Goal: Transaction & Acquisition: Purchase product/service

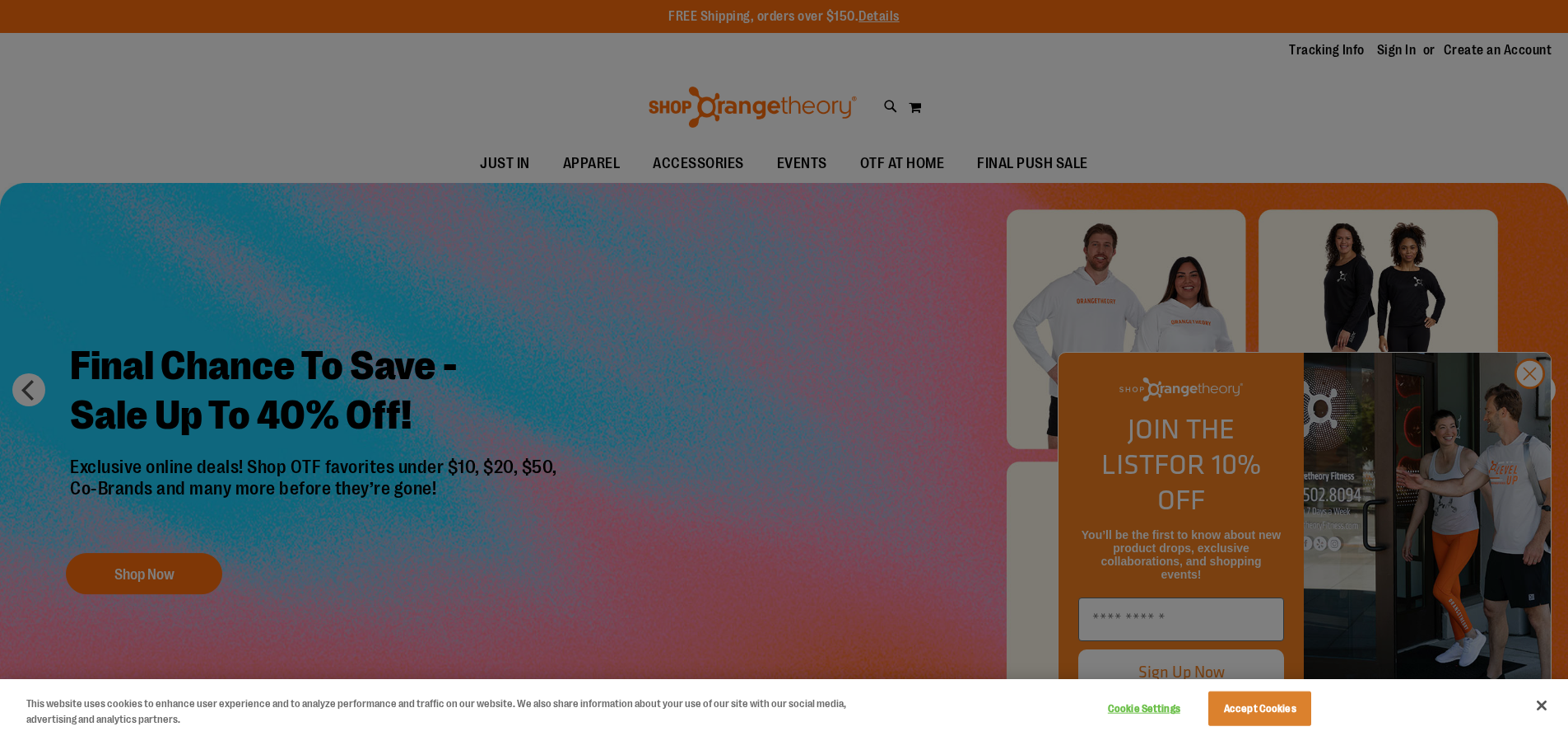
click at [1529, 405] on div at bounding box center [784, 368] width 1568 height 736
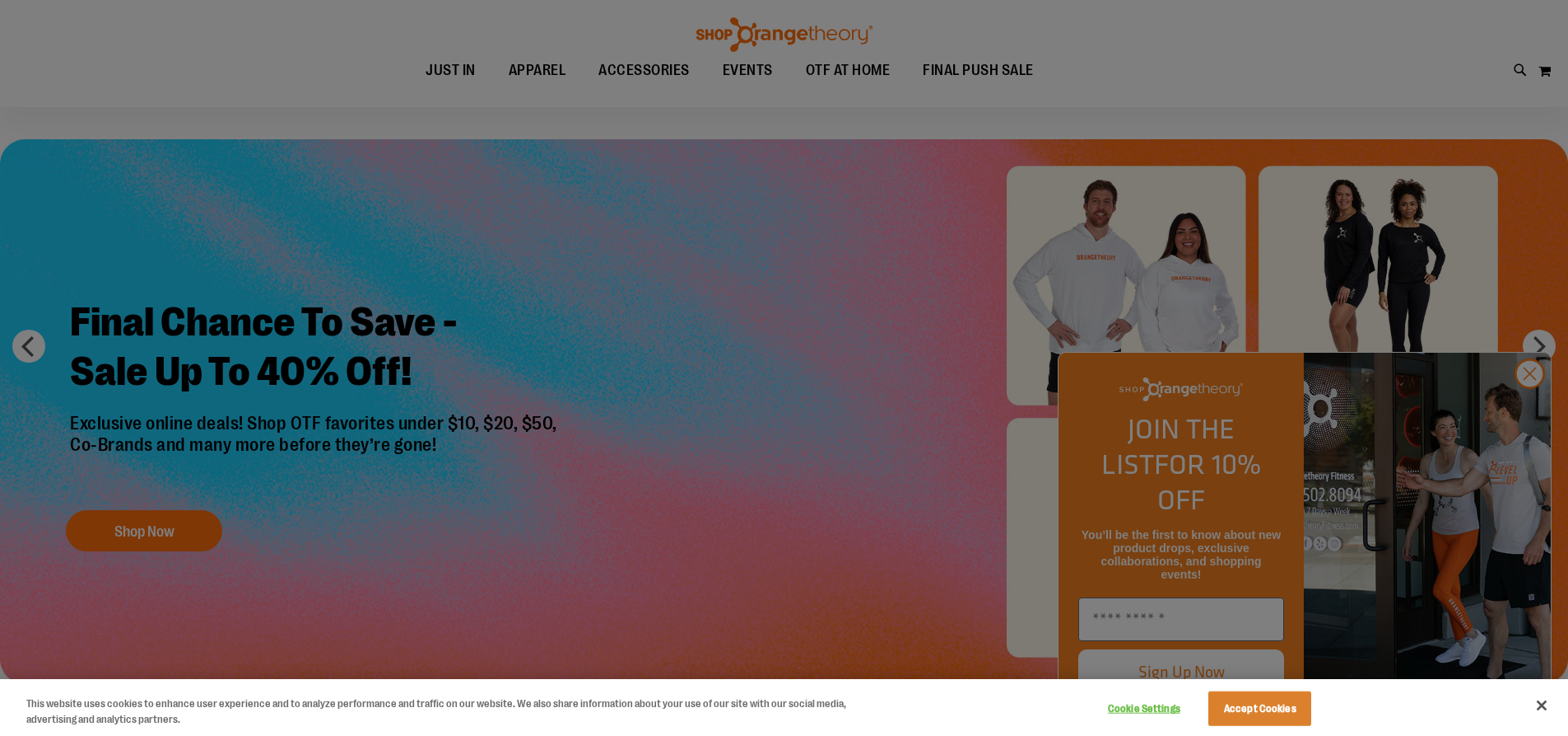
scroll to position [82, 0]
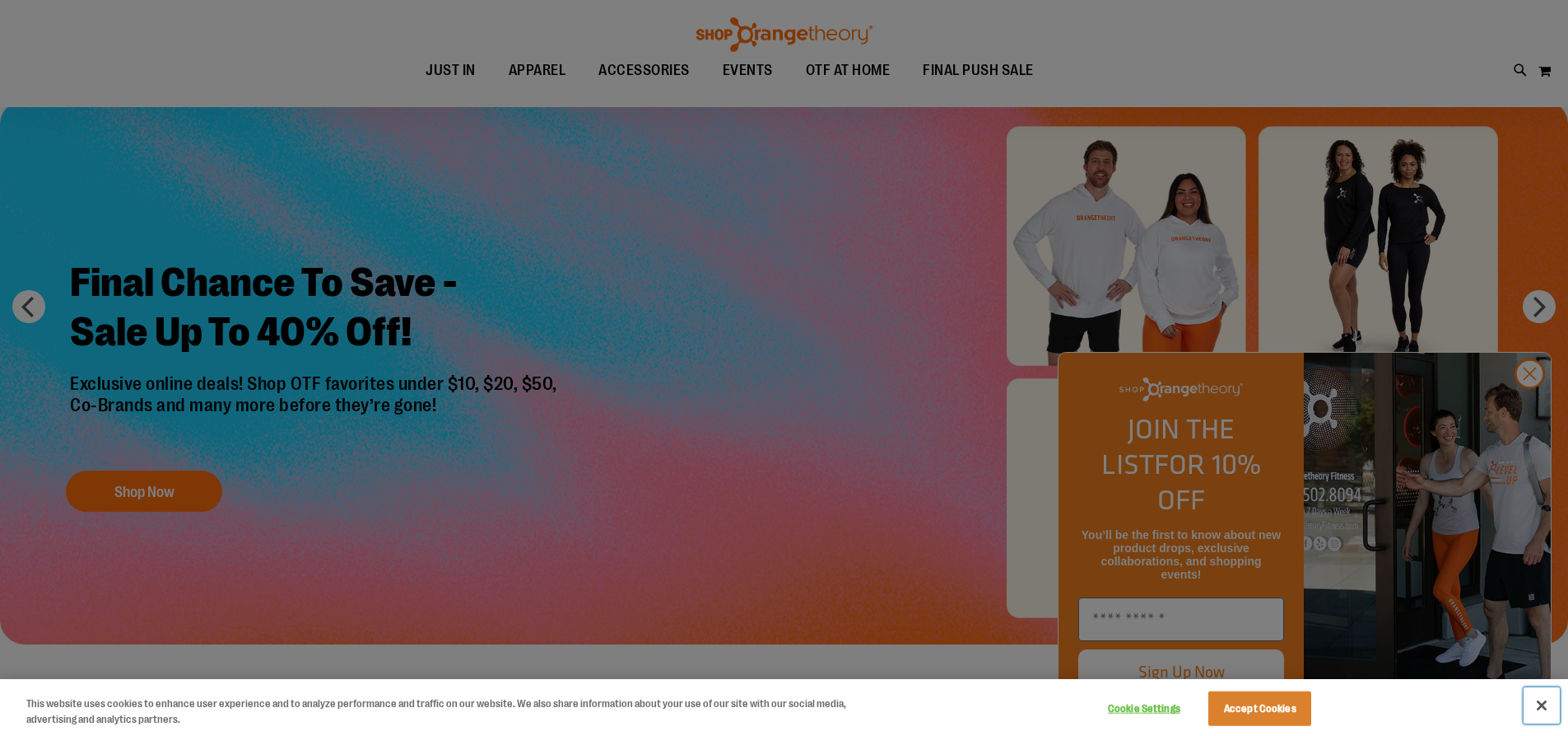
click at [1550, 704] on button "Close" at bounding box center [1542, 704] width 36 height 36
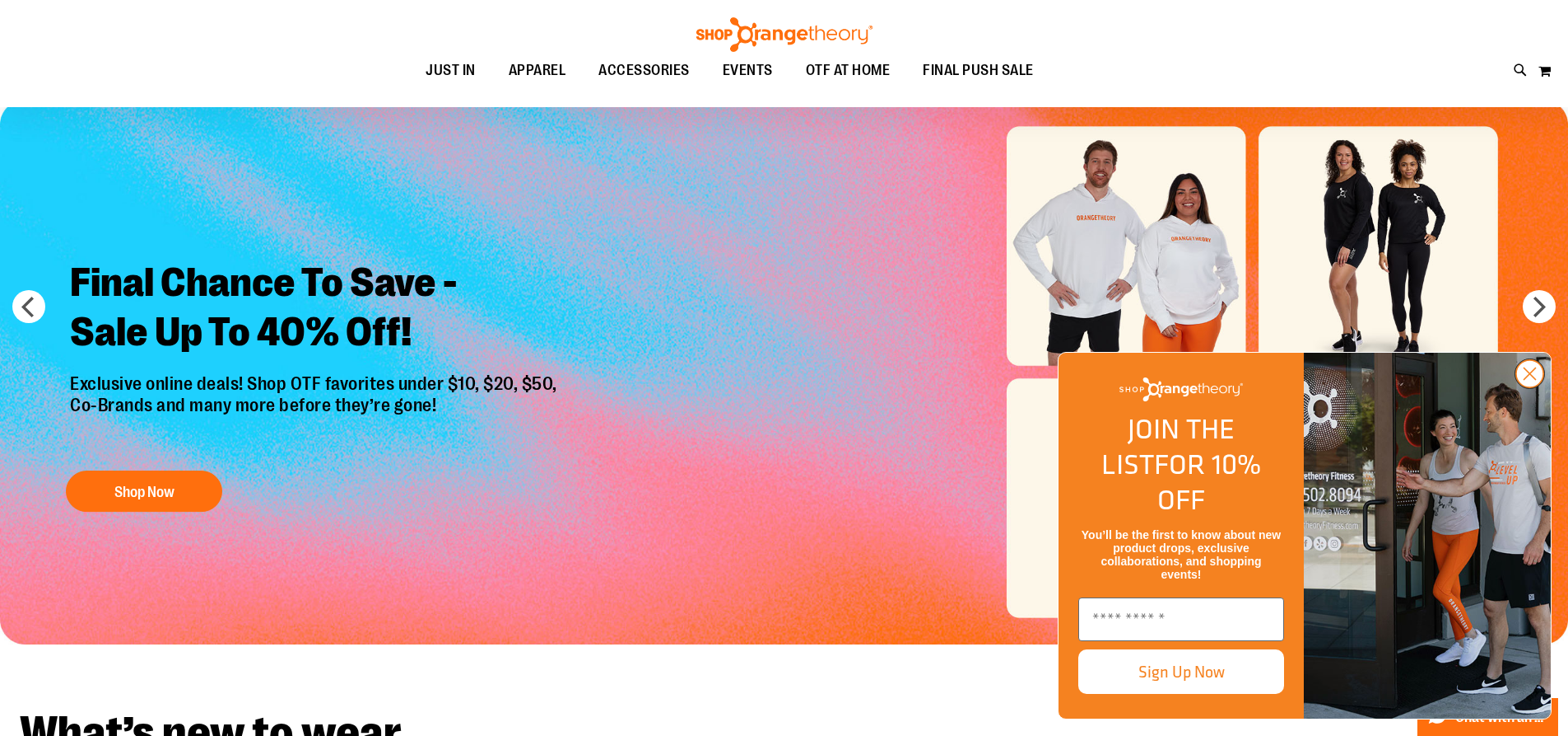
click at [1527, 387] on circle "Close dialog" at bounding box center [1530, 373] width 27 height 27
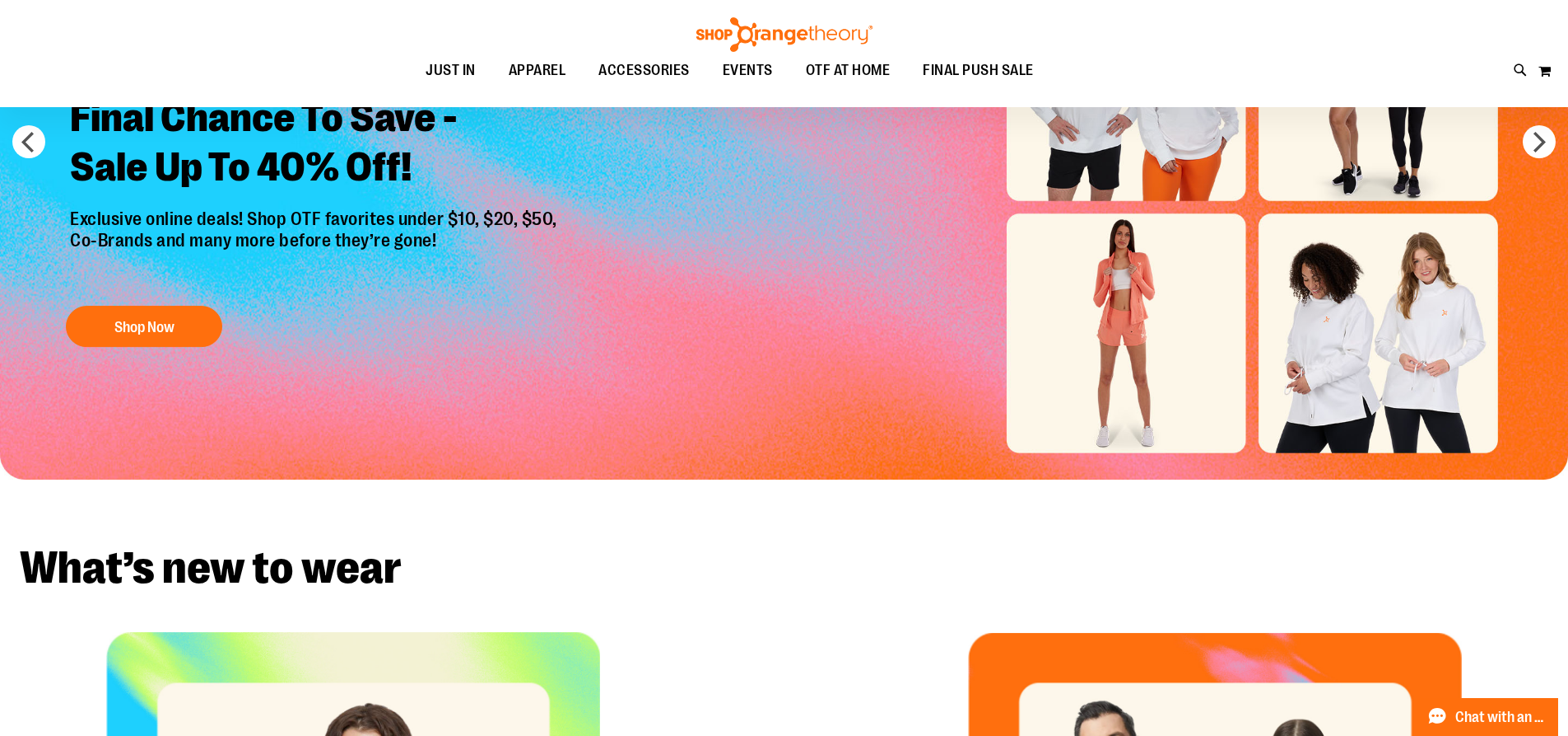
scroll to position [181, 0]
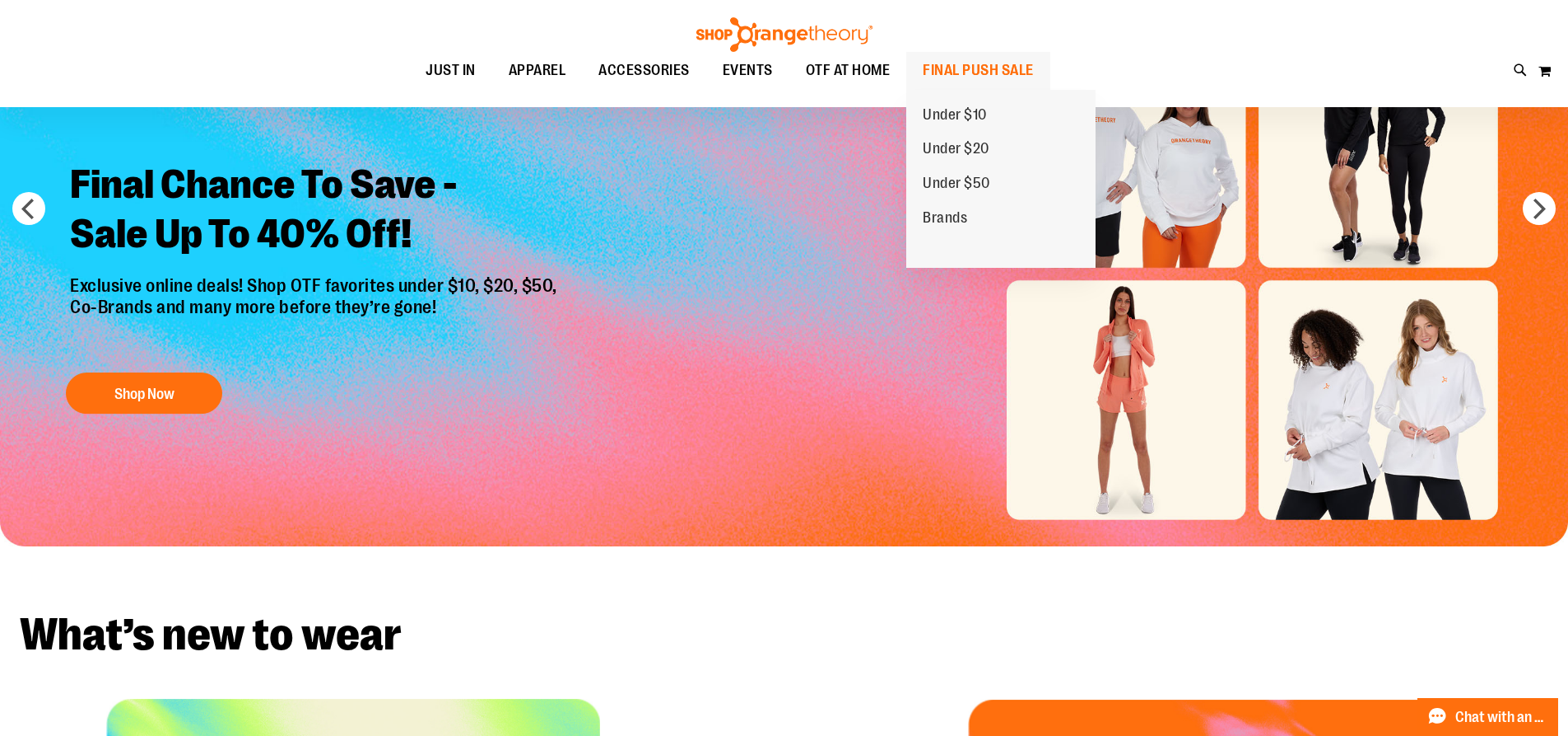
click at [953, 59] on span "FINAL PUSH SALE" at bounding box center [979, 71] width 111 height 37
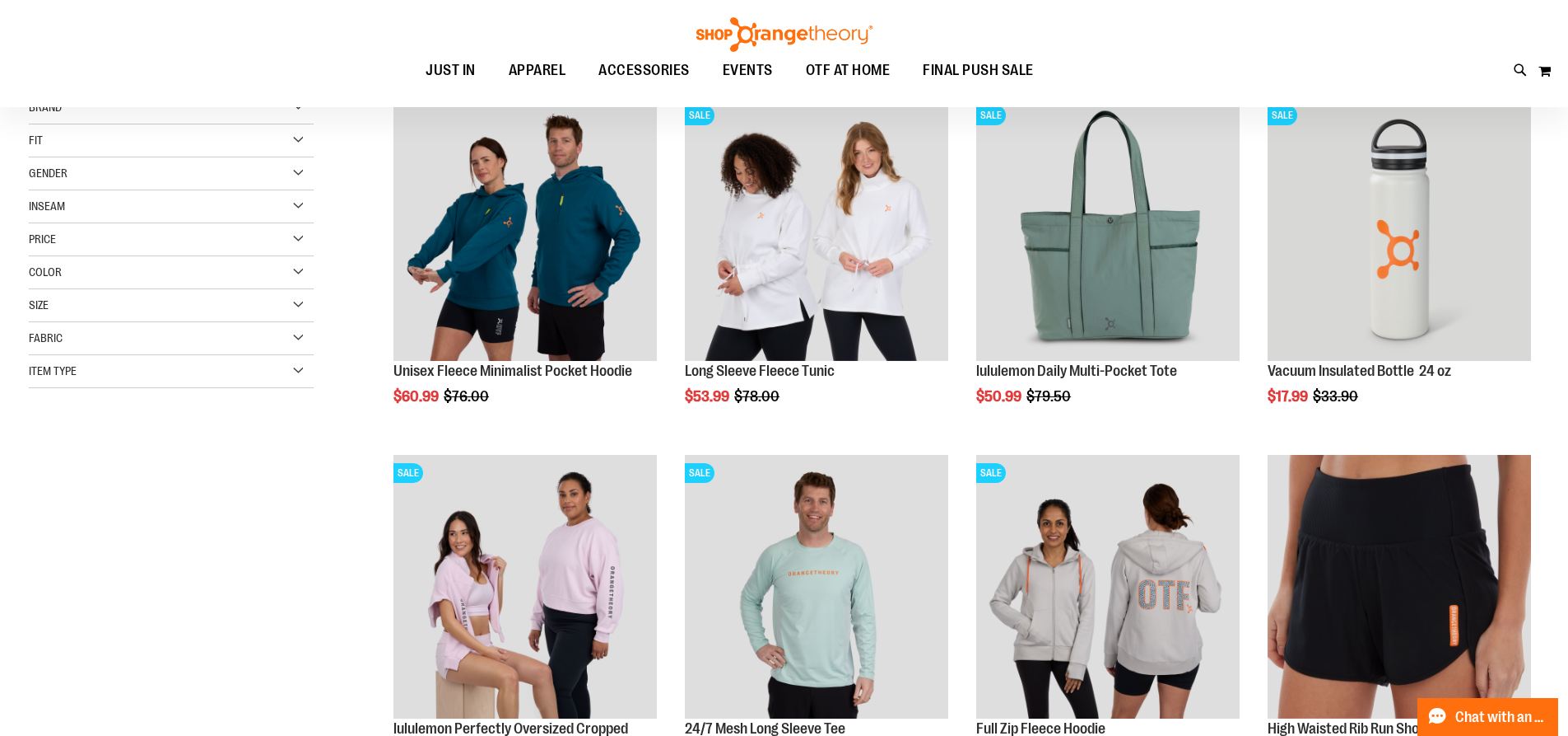
scroll to position [246, 0]
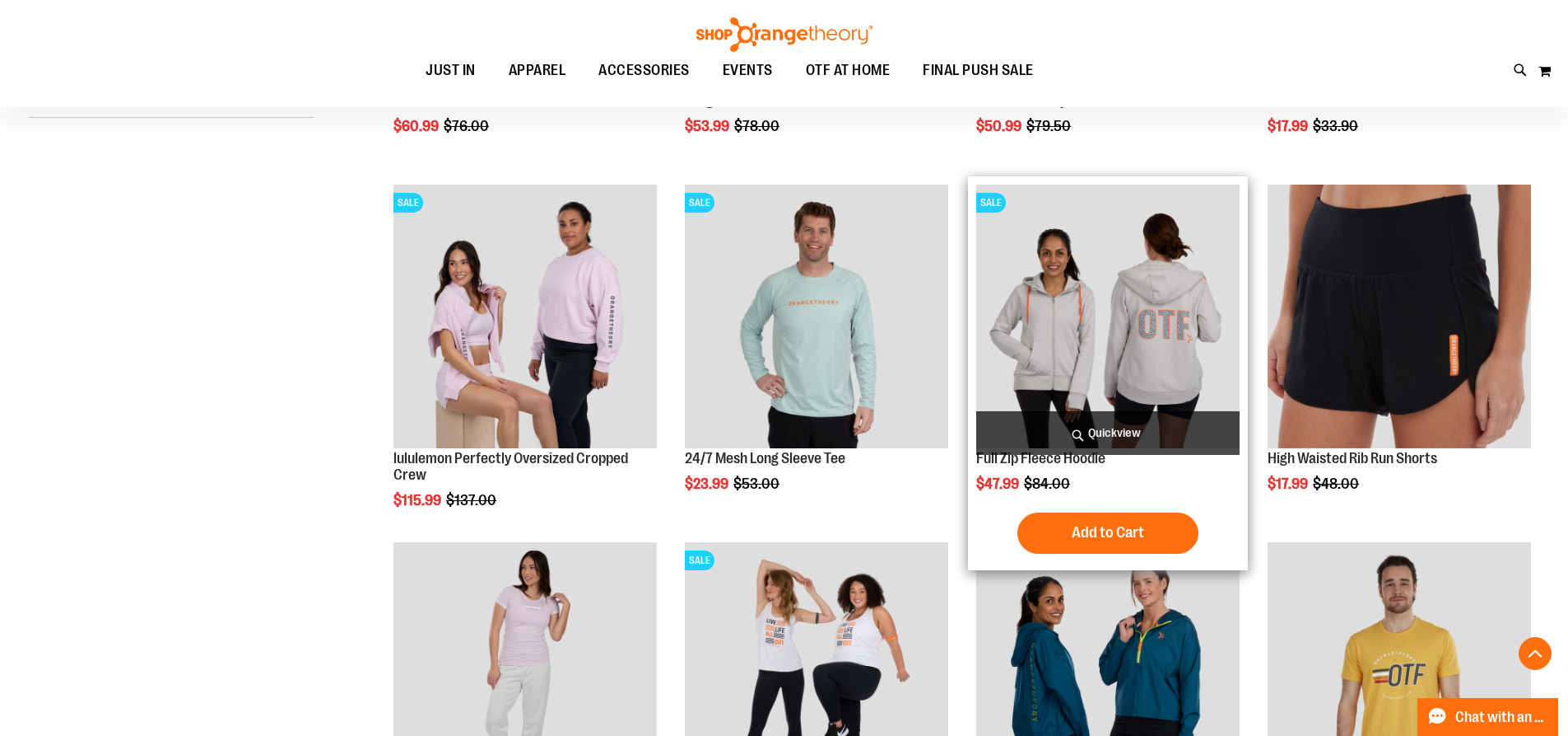
scroll to position [411, 0]
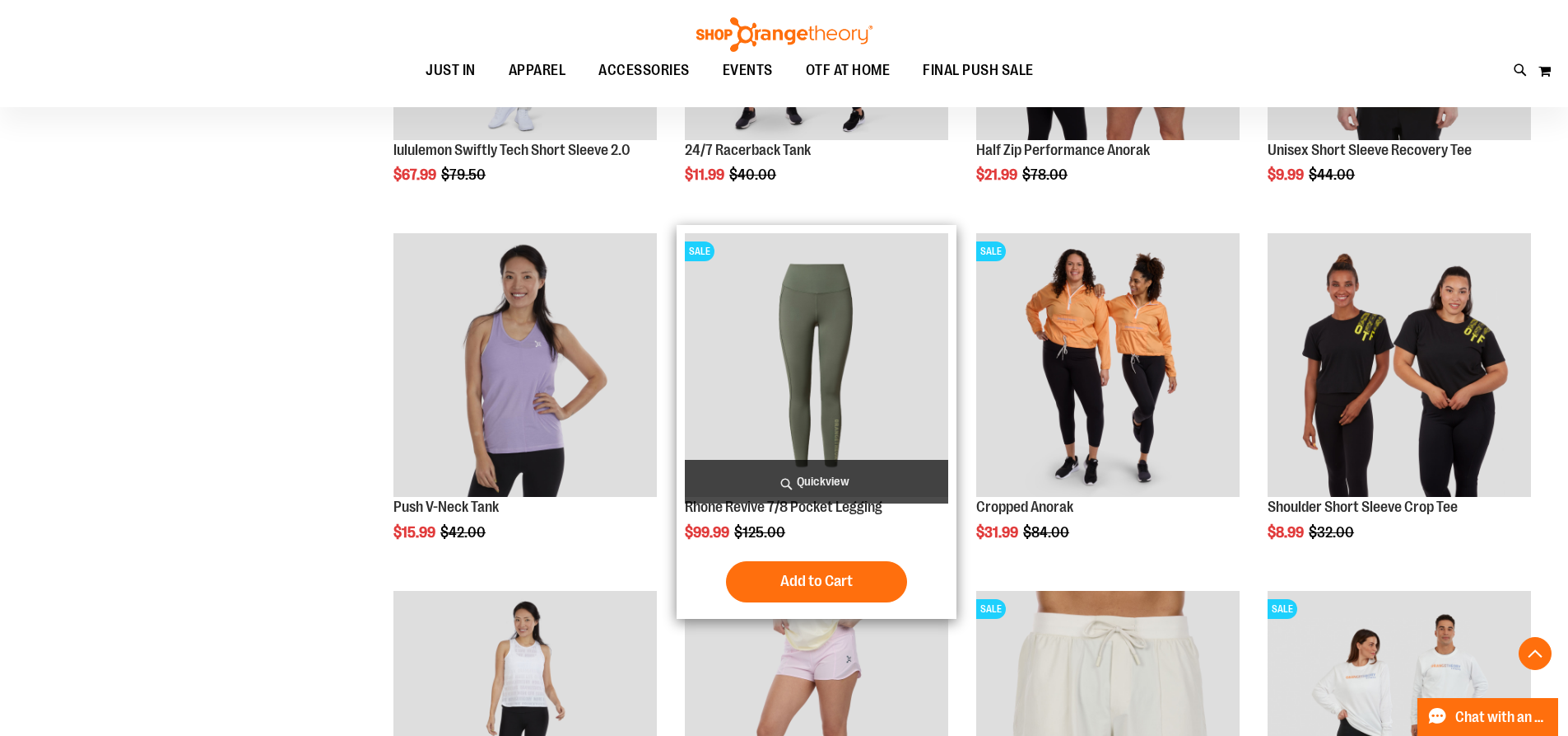
scroll to position [1317, 0]
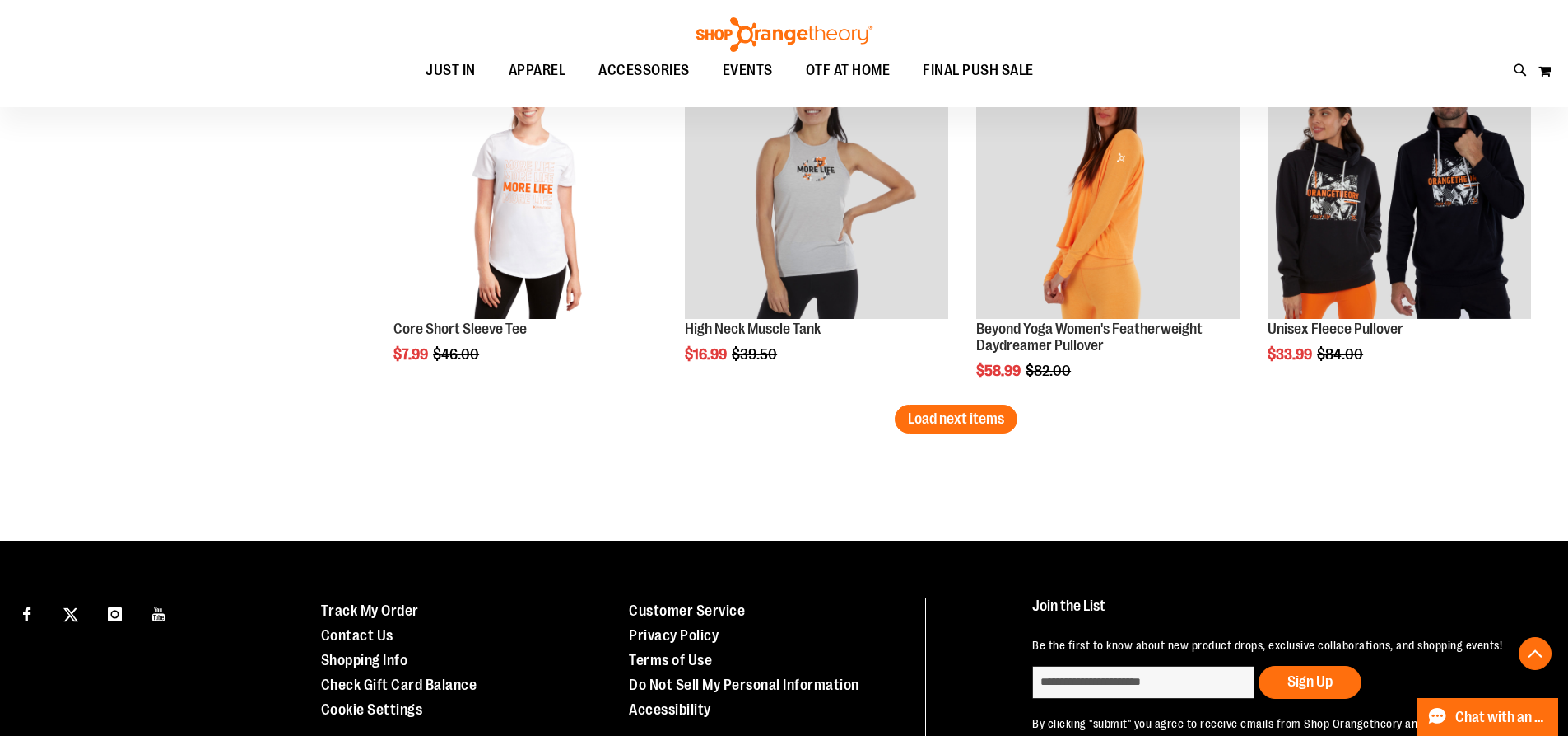
scroll to position [3250, 0]
